Goal: Find specific page/section: Find specific page/section

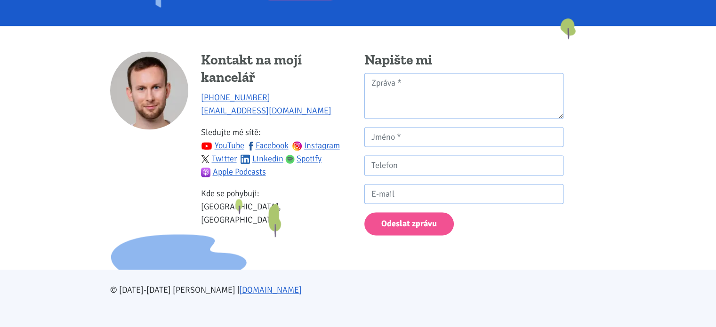
scroll to position [1414, 0]
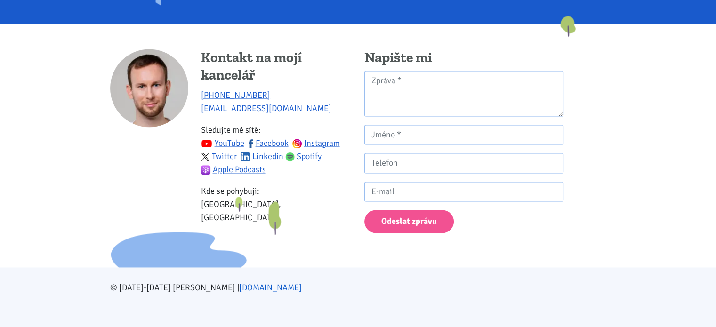
click at [239, 289] on link "[DOMAIN_NAME]" at bounding box center [270, 287] width 63 height 10
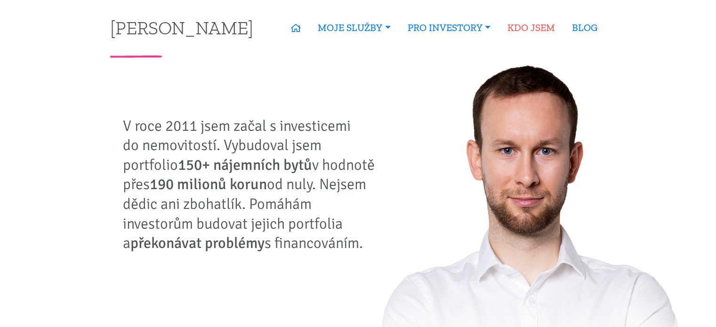
click at [550, 28] on link "KDO JSEM" at bounding box center [531, 28] width 64 height 22
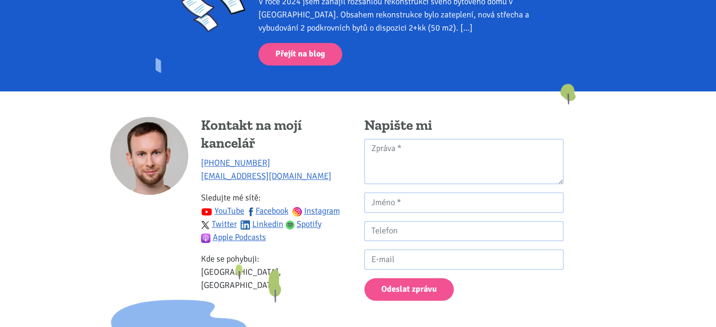
scroll to position [951, 0]
